Goal: Check status: Check status

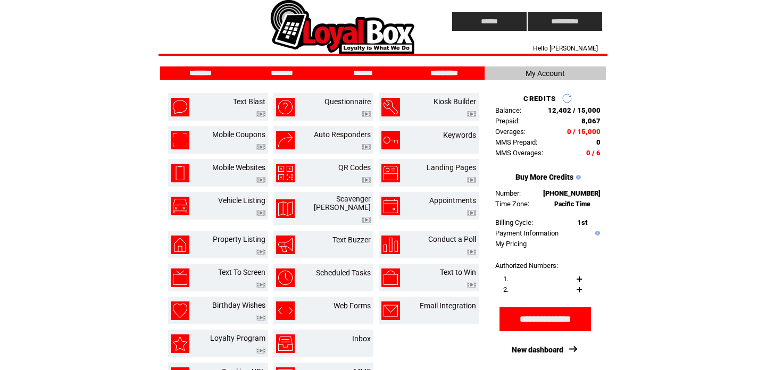
click at [415, 76] on input "**********" at bounding box center [444, 73] width 80 height 9
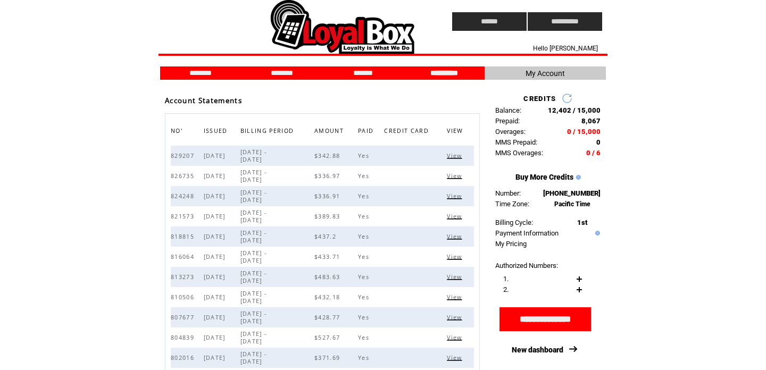
scroll to position [12, 0]
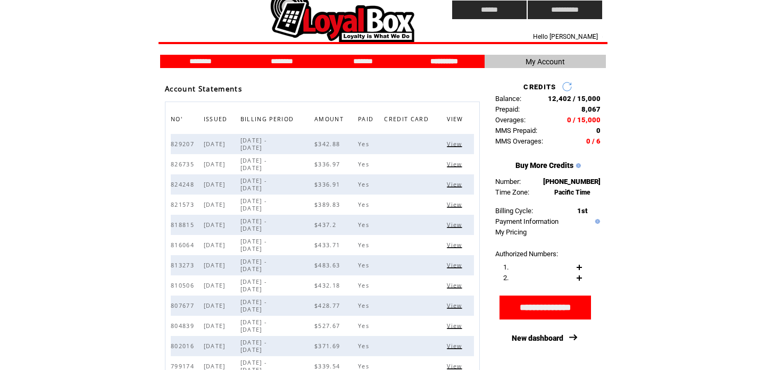
click at [458, 145] on span "View" at bounding box center [456, 143] width 18 height 7
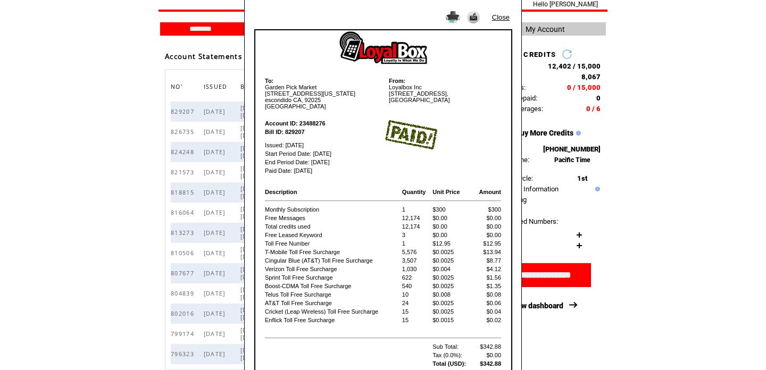
scroll to position [66, 0]
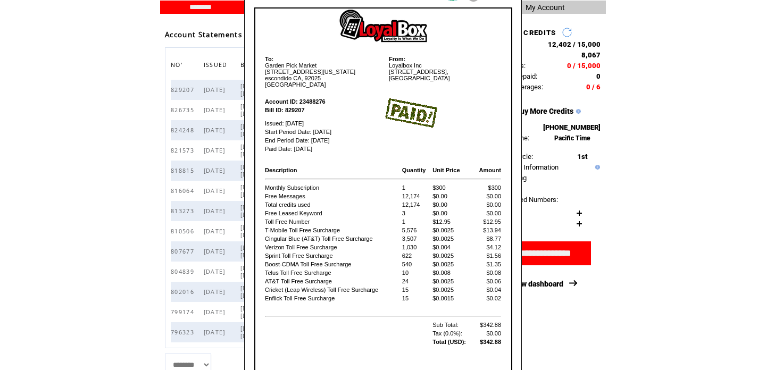
click at [219, 231] on div "Close To: Garden Pick Market [STREET_ADDRESS][US_STATE] From: Loyalbox Inc [STR…" at bounding box center [383, 119] width 766 height 370
click at [224, 205] on div "Close To: Garden Pick Market [STREET_ADDRESS][US_STATE] From: Loyalbox Inc [STR…" at bounding box center [383, 119] width 766 height 370
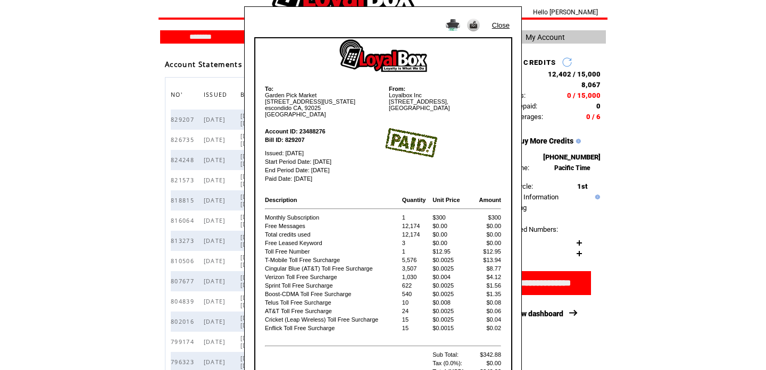
scroll to position [0, 0]
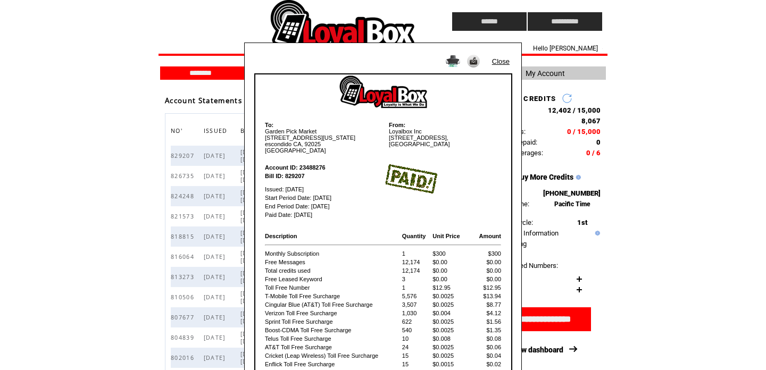
click at [495, 60] on link "Close" at bounding box center [501, 61] width 18 height 8
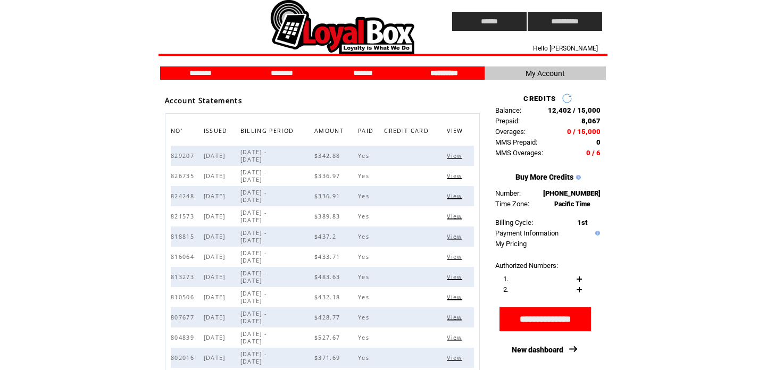
click at [307, 37] on td at bounding box center [287, 21] width 252 height 43
